Goal: Information Seeking & Learning: Find specific fact

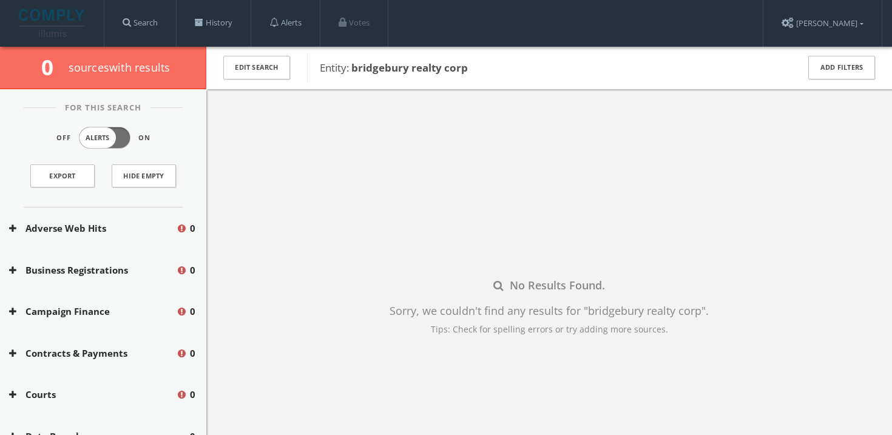
click at [50, 28] on img at bounding box center [53, 23] width 68 height 28
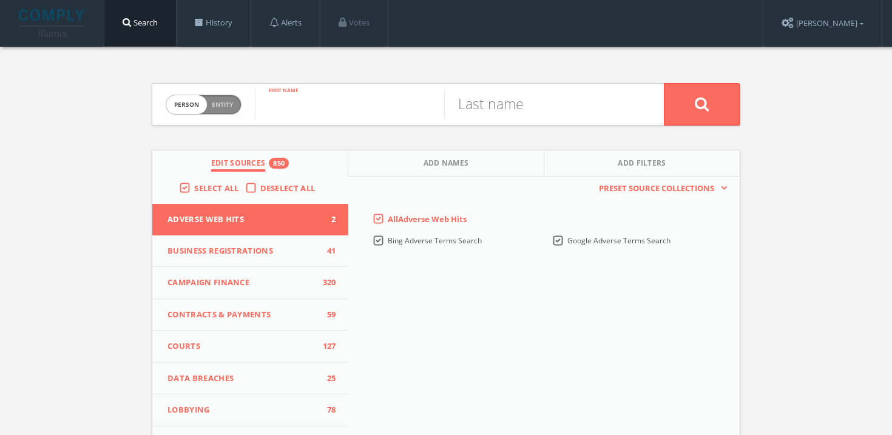
click at [355, 106] on input "text" at bounding box center [349, 105] width 189 height 32
type input "[PERSON_NAME]"
type input "zuellig"
click at [695, 114] on button at bounding box center [702, 104] width 76 height 42
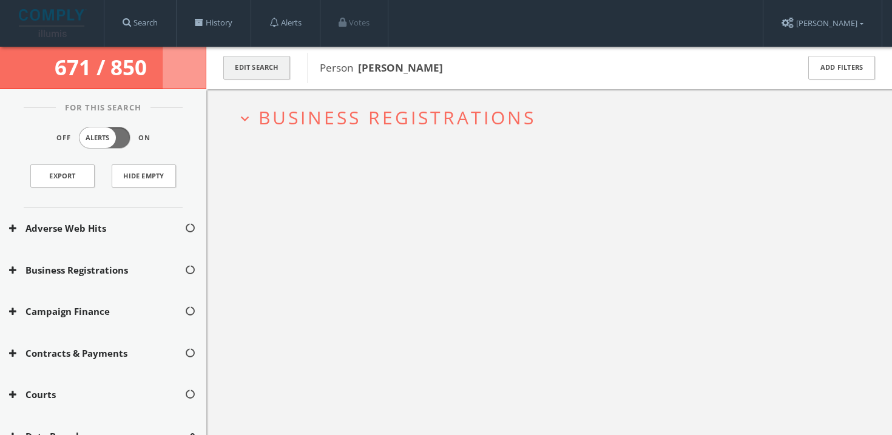
click at [238, 56] on button "Edit Search" at bounding box center [256, 68] width 67 height 24
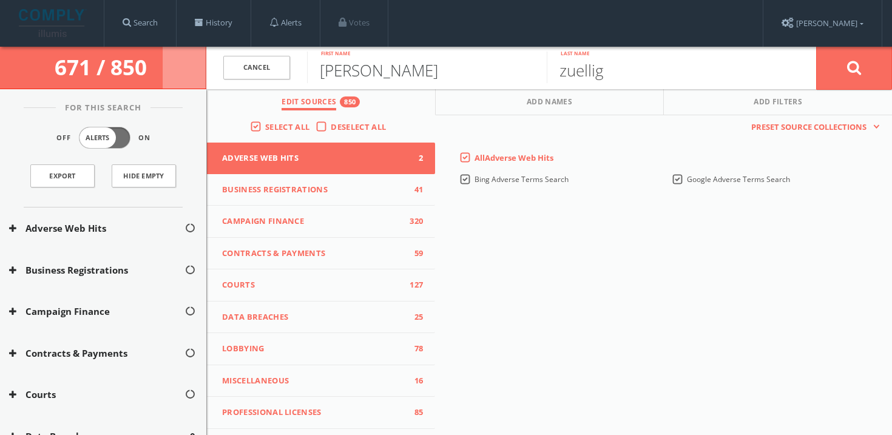
click at [393, 77] on input "[PERSON_NAME]" at bounding box center [427, 68] width 240 height 32
type input "[PERSON_NAME]"
click at [864, 79] on button at bounding box center [854, 68] width 76 height 44
